Goal: Information Seeking & Learning: Learn about a topic

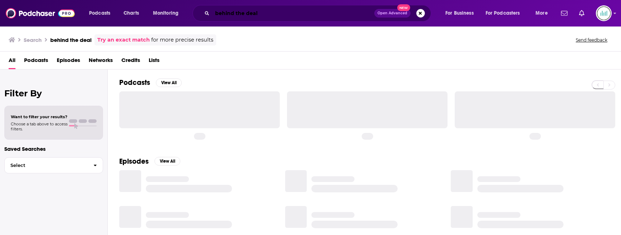
click at [259, 15] on input "behind the deal" at bounding box center [293, 13] width 162 height 11
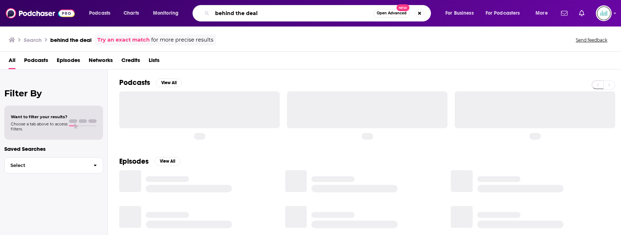
click at [259, 15] on input "behind the deal" at bounding box center [292, 13] width 161 height 11
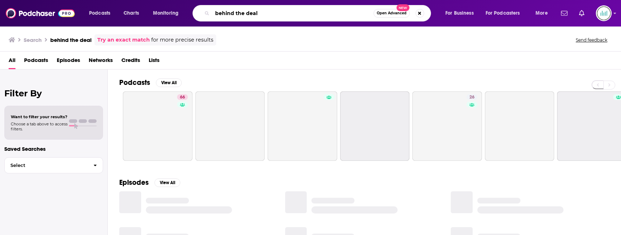
click at [259, 15] on input "behind the deal" at bounding box center [292, 13] width 161 height 11
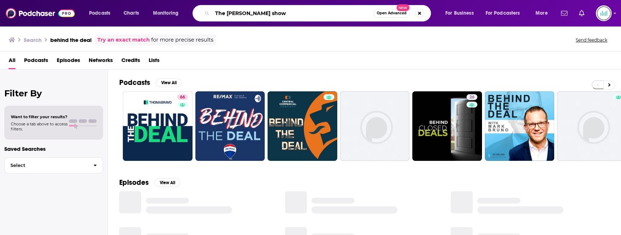
type input "The [PERSON_NAME] show"
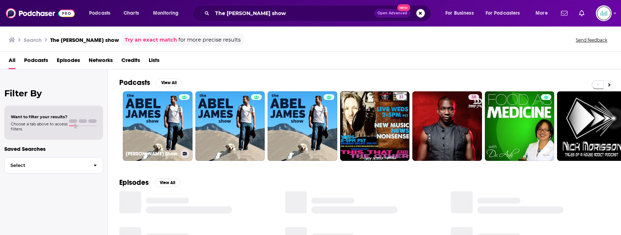
click at [149, 106] on link "[PERSON_NAME] Show" at bounding box center [158, 127] width 70 height 70
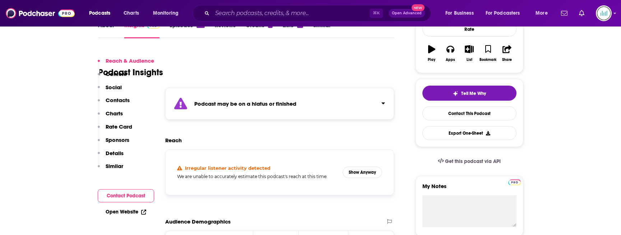
scroll to position [155, 0]
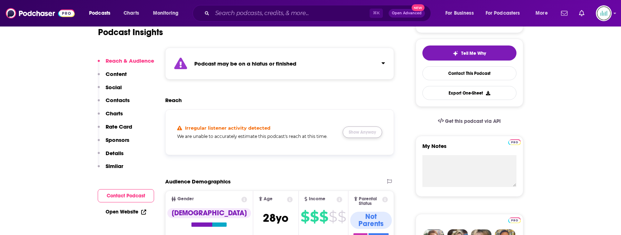
click at [368, 131] on button "Show Anyway" at bounding box center [361, 132] width 39 height 11
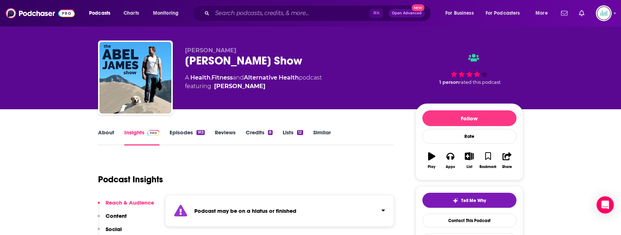
scroll to position [0, 0]
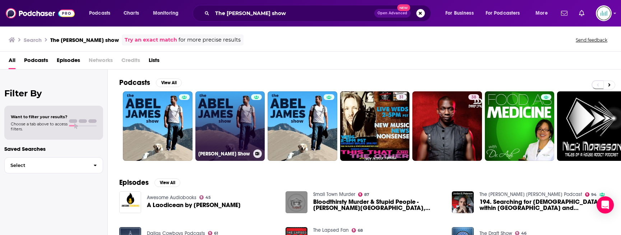
click at [224, 110] on link "[PERSON_NAME] Show" at bounding box center [230, 127] width 70 height 70
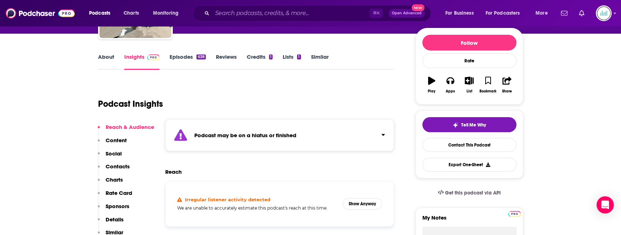
scroll to position [135, 0]
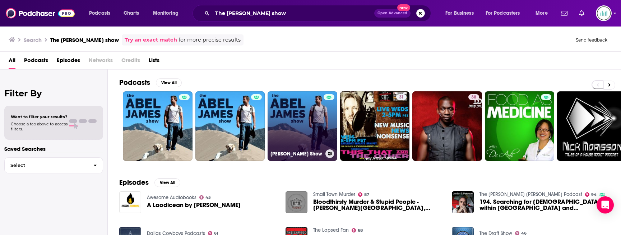
click at [293, 115] on link "[PERSON_NAME] Show" at bounding box center [302, 127] width 70 height 70
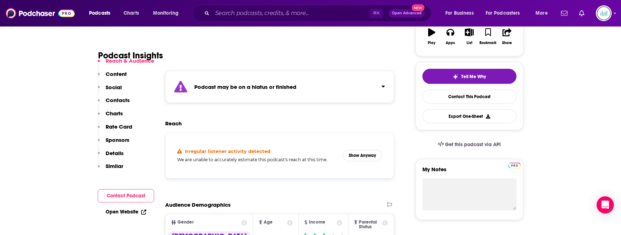
scroll to position [135, 0]
